Goal: Navigation & Orientation: Understand site structure

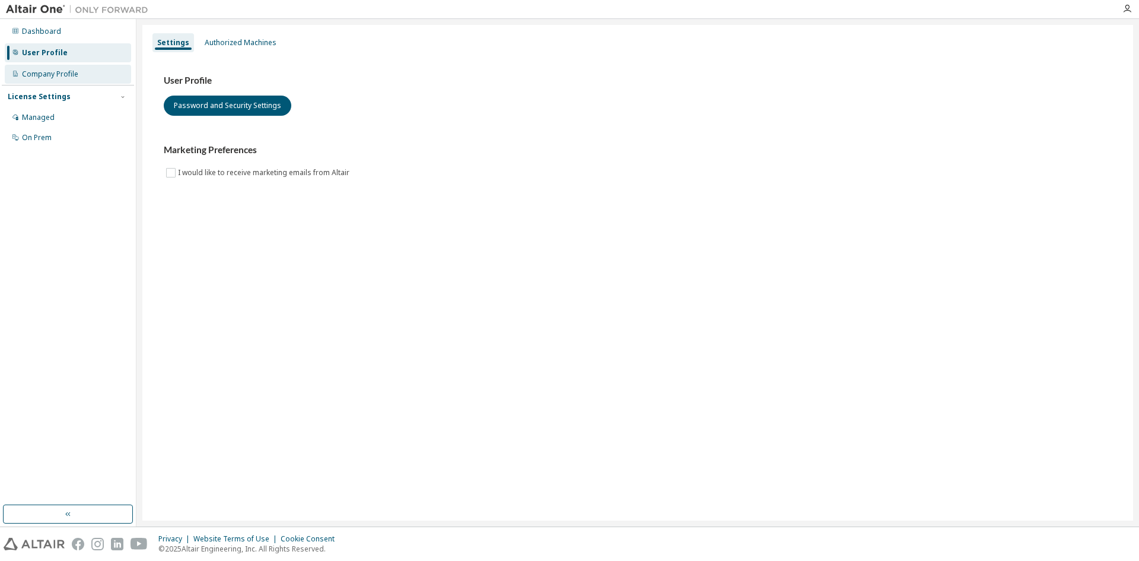
click at [53, 74] on div "Company Profile" at bounding box center [50, 73] width 56 height 9
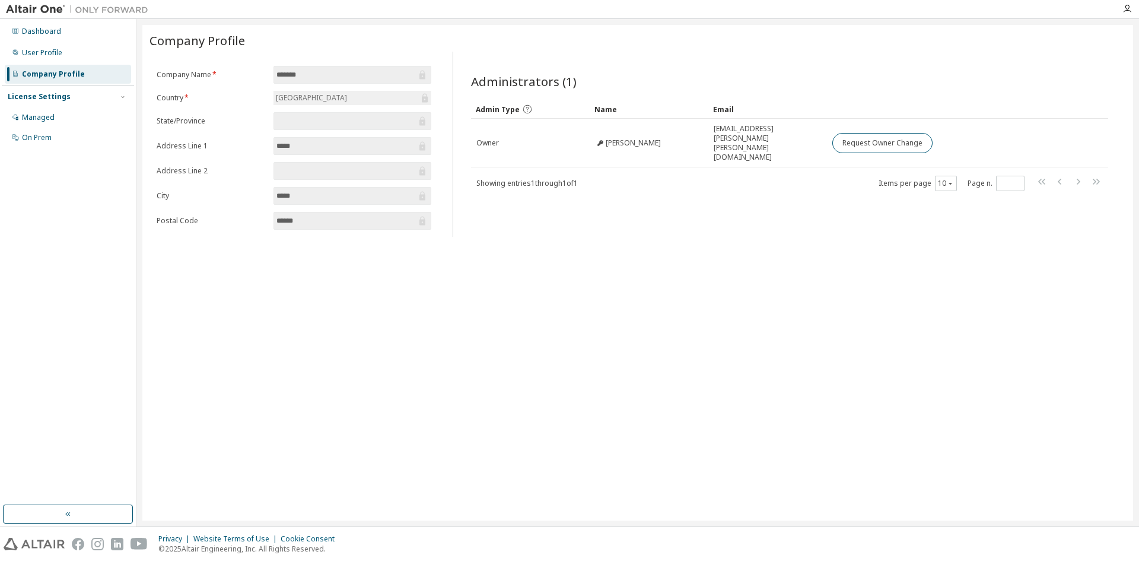
click at [609, 107] on div "Name" at bounding box center [648, 109] width 109 height 19
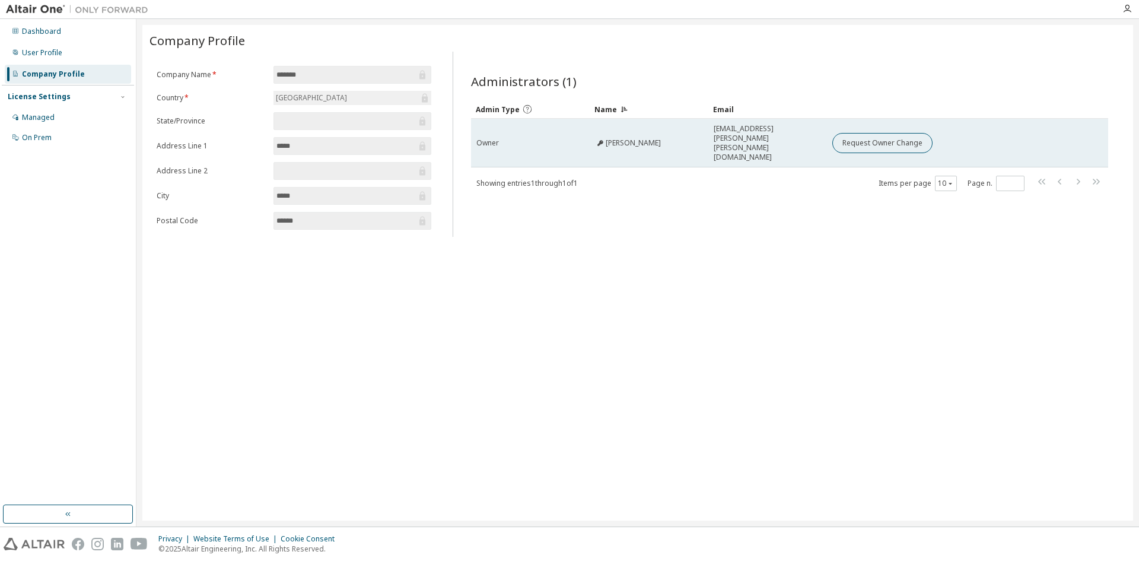
click at [629, 138] on span "velu Annadurai" at bounding box center [633, 142] width 55 height 9
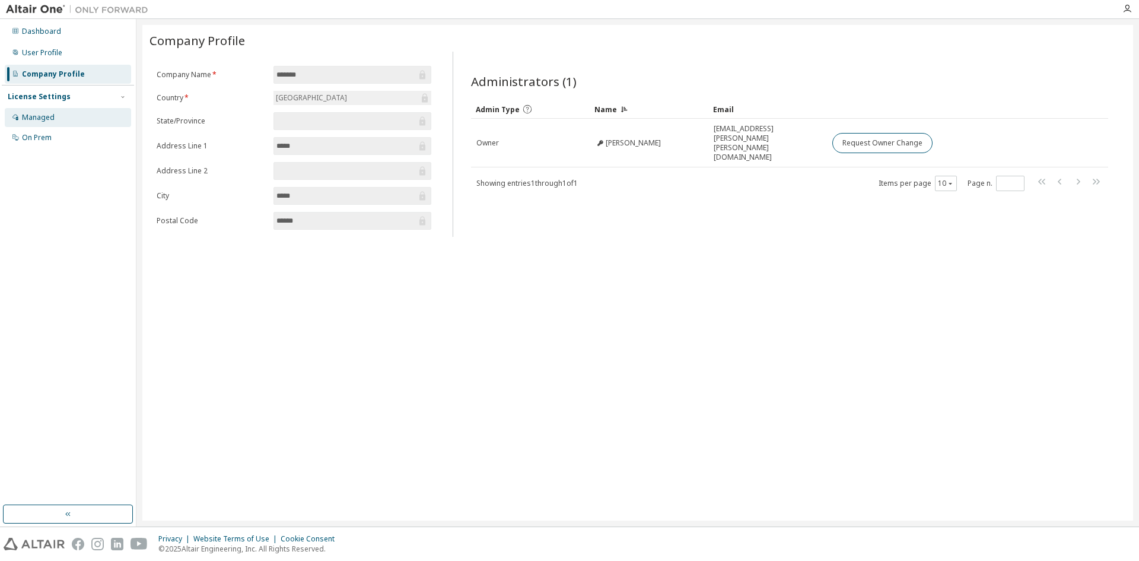
click at [17, 116] on icon at bounding box center [15, 116] width 7 height 7
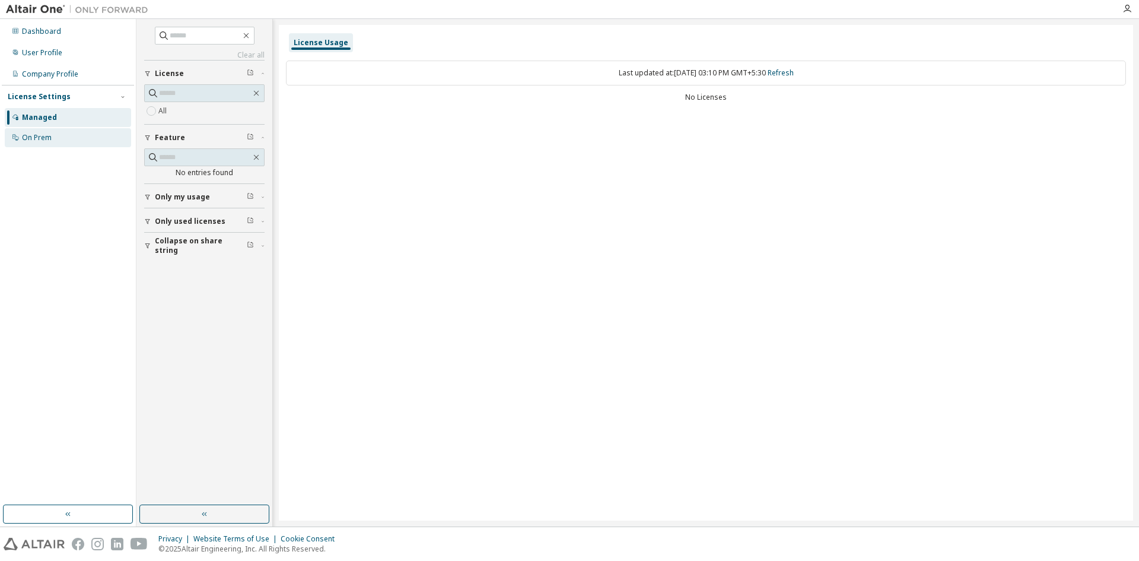
click at [50, 136] on div "On Prem" at bounding box center [37, 137] width 30 height 9
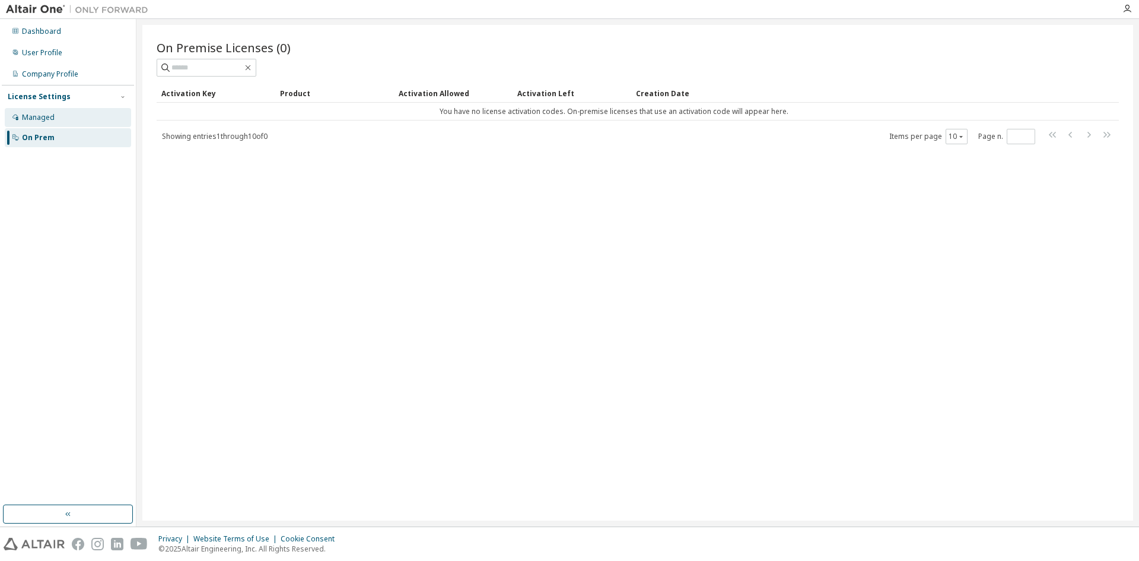
click at [63, 115] on div "Managed" at bounding box center [68, 117] width 126 height 19
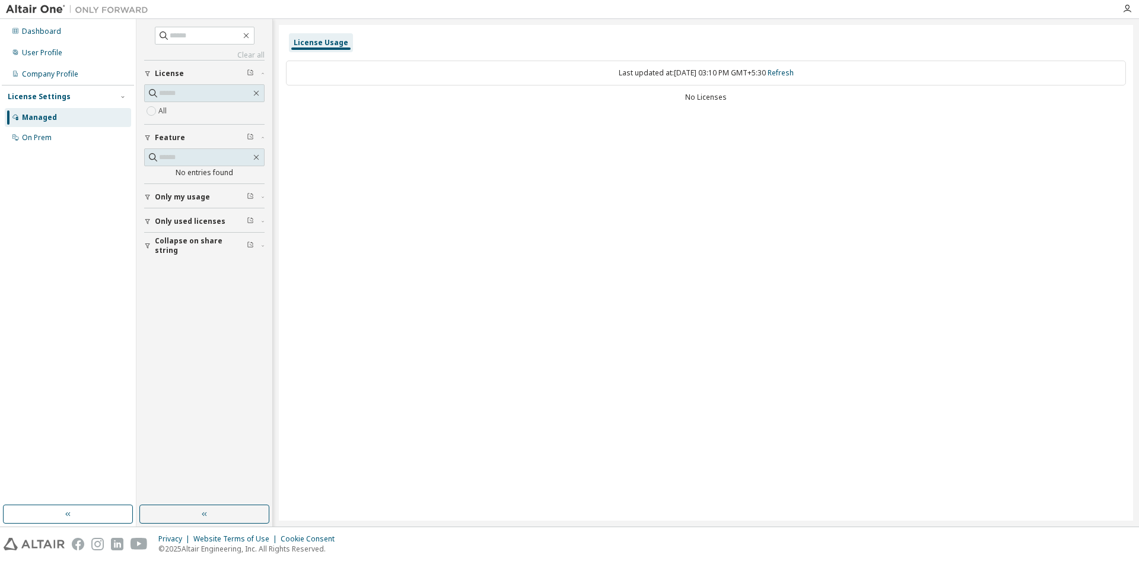
click at [193, 195] on span "Only my usage" at bounding box center [182, 196] width 55 height 9
click at [223, 268] on button "Only used licenses" at bounding box center [204, 256] width 120 height 26
click at [218, 304] on button "Collapse on share string" at bounding box center [204, 314] width 120 height 26
click at [42, 72] on div "Company Profile" at bounding box center [50, 73] width 56 height 9
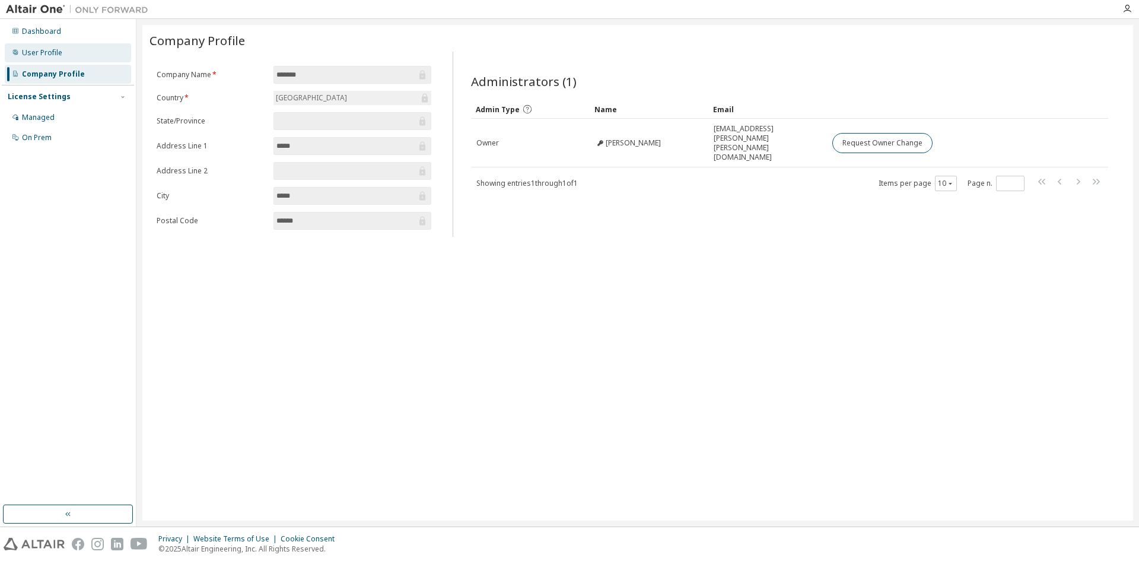
click at [51, 48] on div "User Profile" at bounding box center [42, 52] width 40 height 9
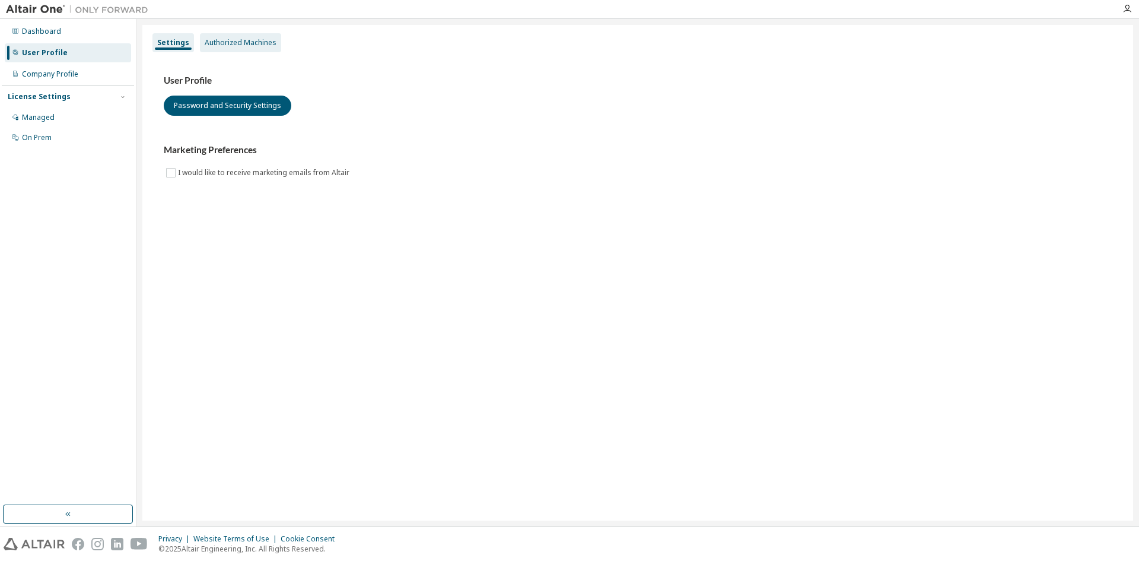
click at [216, 45] on div "Authorized Machines" at bounding box center [241, 42] width 72 height 9
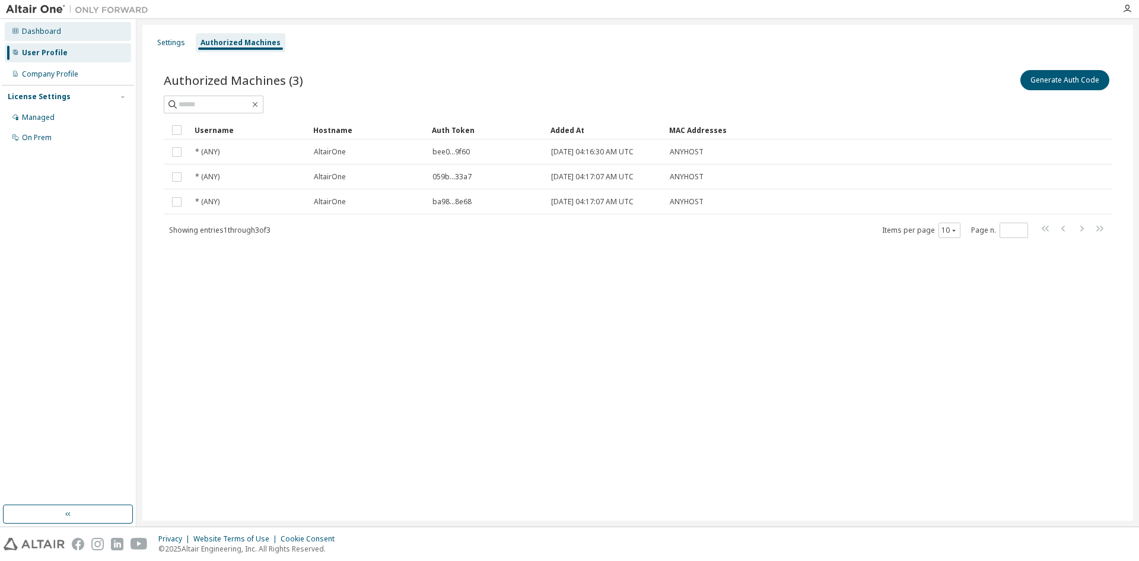
click at [59, 33] on div "Dashboard" at bounding box center [68, 31] width 126 height 19
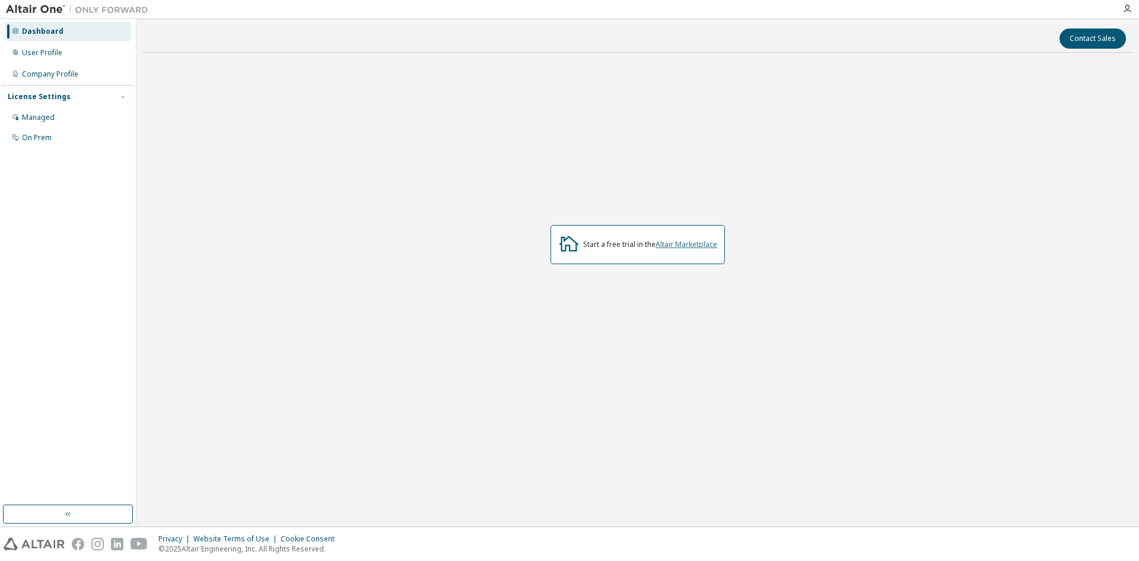
click at [702, 246] on link "Altair Marketplace" at bounding box center [687, 244] width 62 height 10
